Goal: Task Accomplishment & Management: Manage account settings

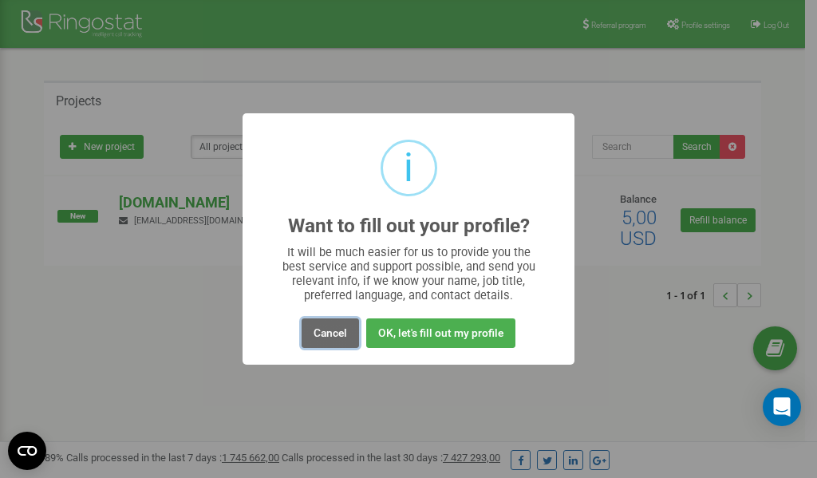
click at [332, 332] on button "Cancel" at bounding box center [330, 333] width 57 height 30
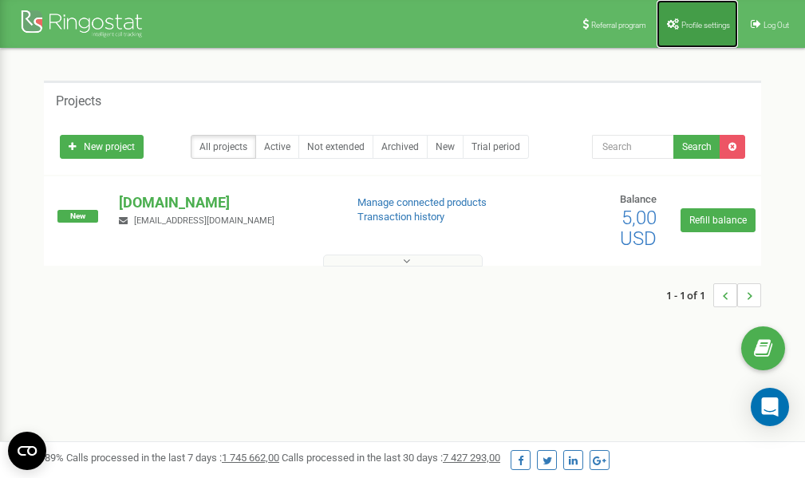
click at [684, 24] on span "Profile settings" at bounding box center [705, 25] width 49 height 9
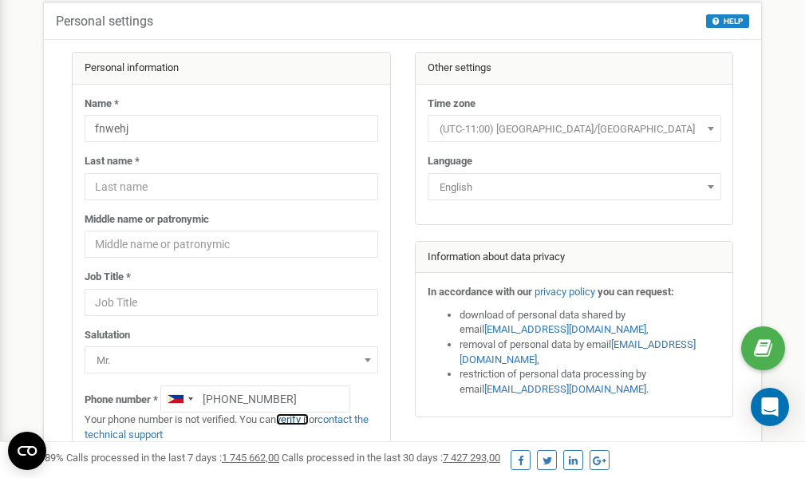
click at [302, 420] on link "verify it" at bounding box center [292, 419] width 33 height 12
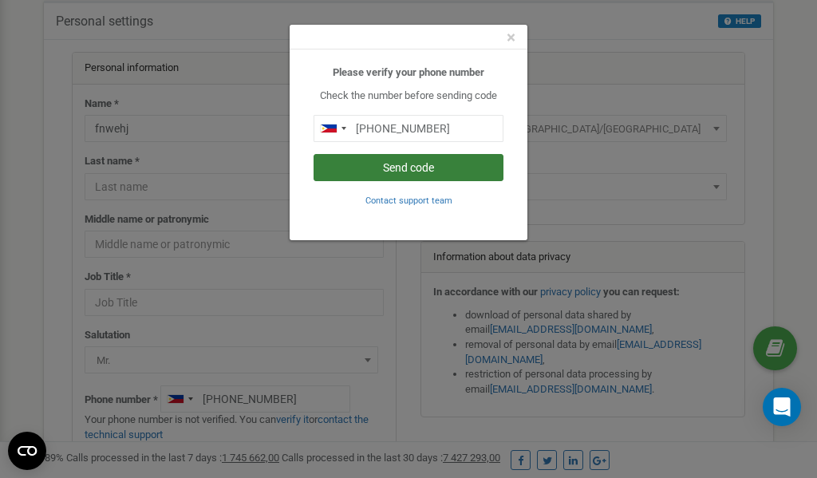
click at [389, 167] on button "Send code" at bounding box center [409, 167] width 190 height 27
